Goal: Register for event/course

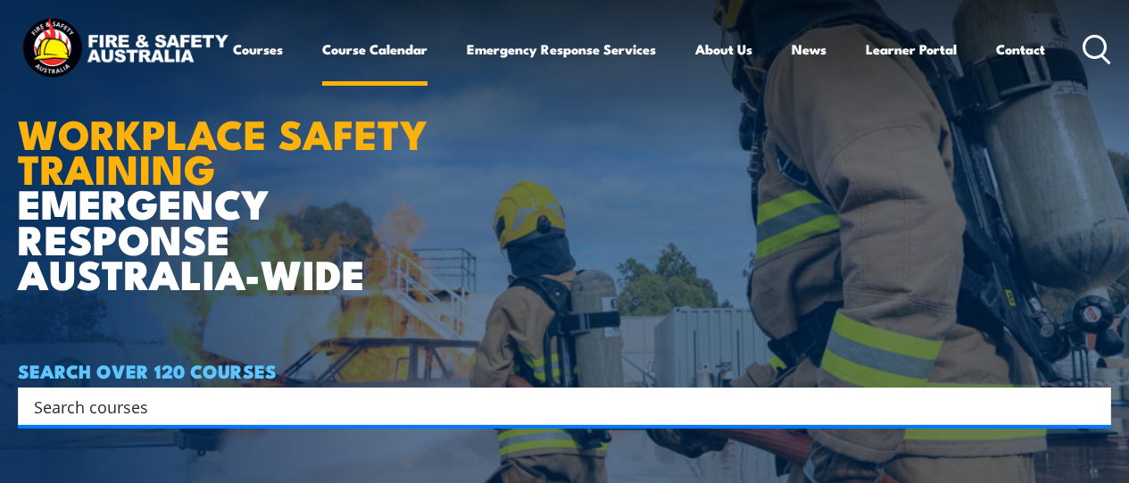
click at [322, 70] on link "Course Calendar" at bounding box center [374, 49] width 105 height 43
click at [221, 408] on input "Search input" at bounding box center [553, 406] width 1038 height 27
type input "fire warden"
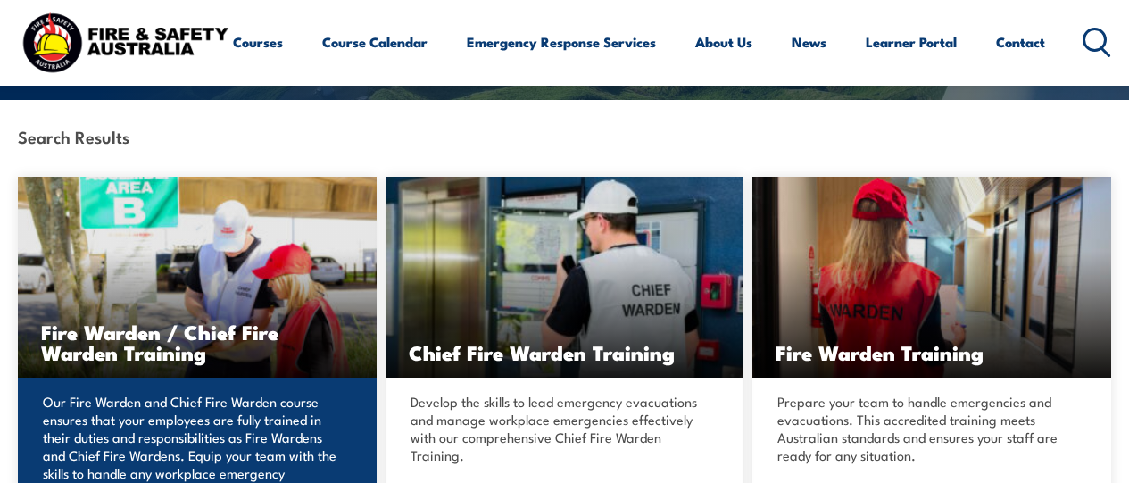
scroll to position [357, 0]
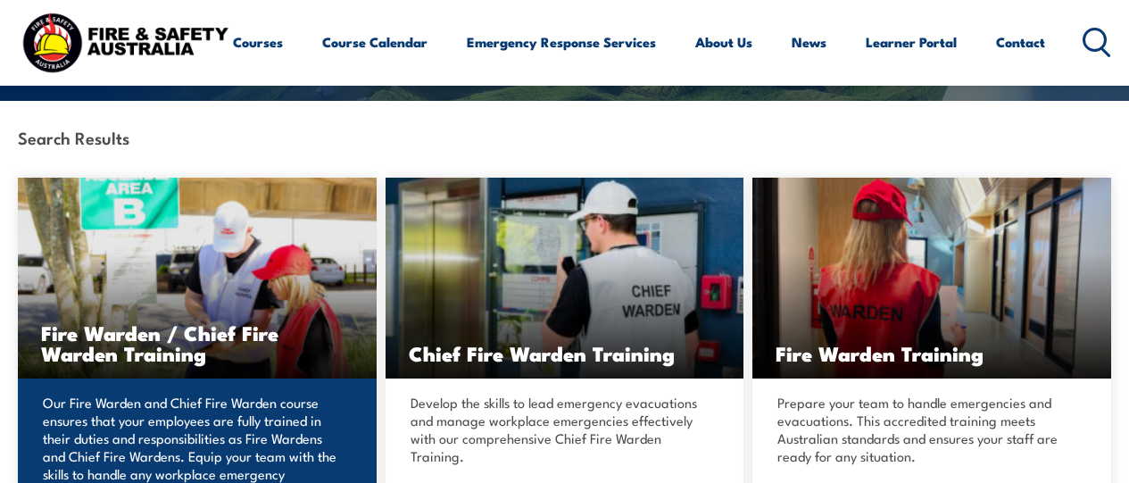
click at [227, 329] on h3 "Fire Warden / Chief Fire Warden Training" at bounding box center [197, 342] width 312 height 41
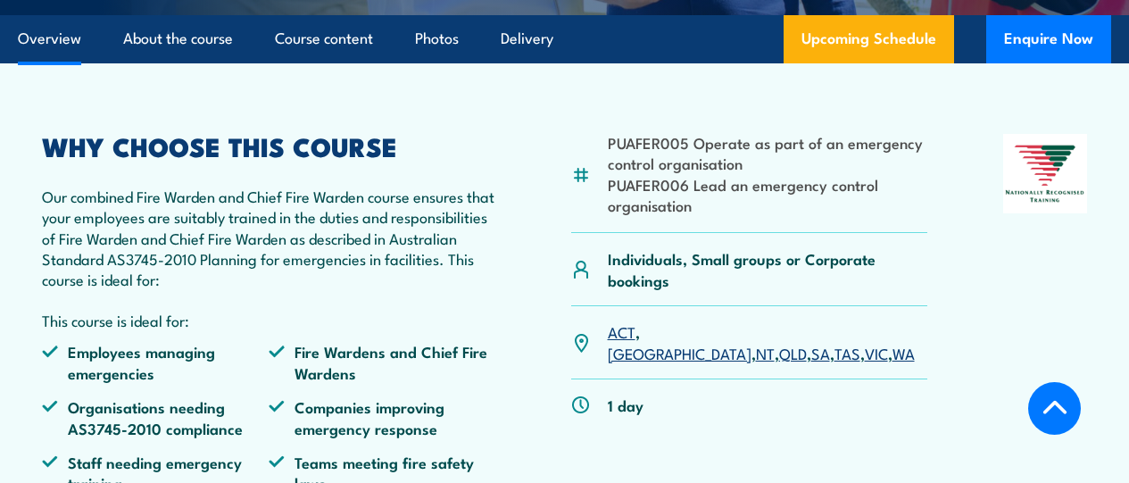
scroll to position [578, 0]
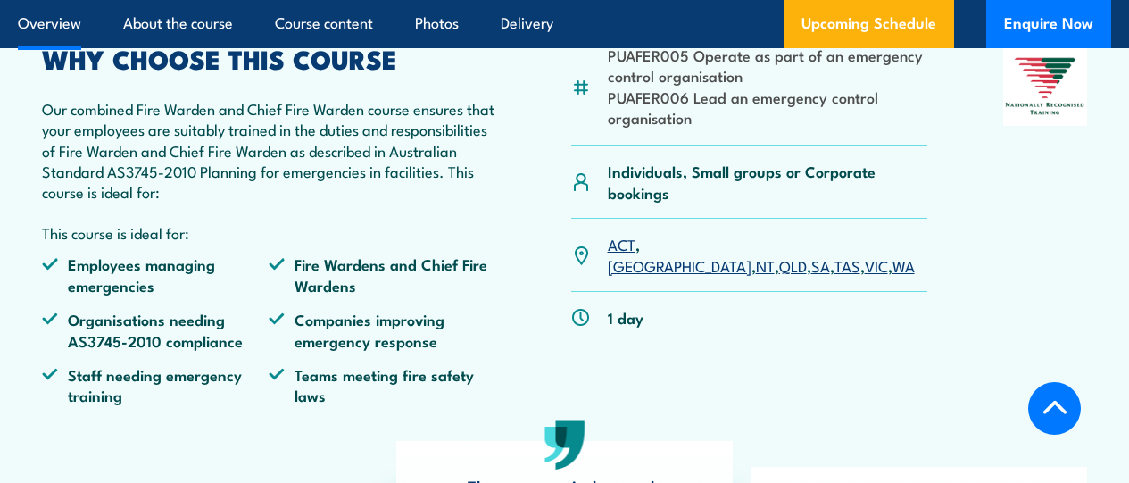
click at [811, 276] on link "SA" at bounding box center [820, 264] width 19 height 21
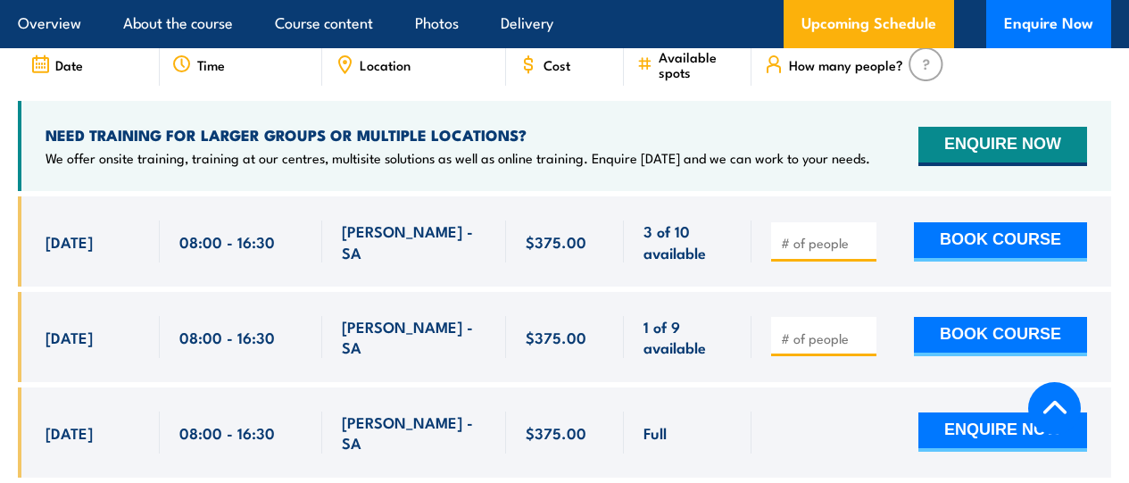
scroll to position [3258, 0]
